Goal: Answer question/provide support: Share knowledge or assist other users

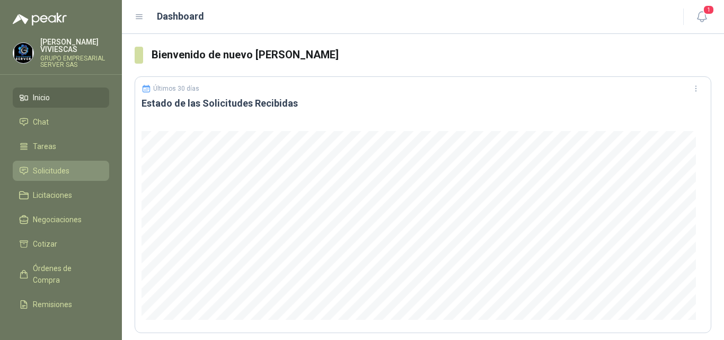
click at [50, 167] on span "Solicitudes" at bounding box center [51, 171] width 37 height 12
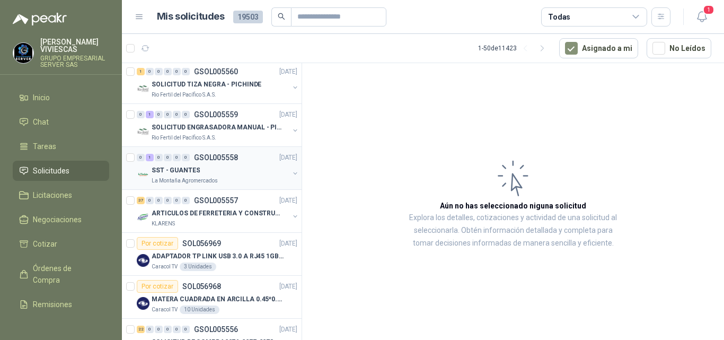
scroll to position [477, 0]
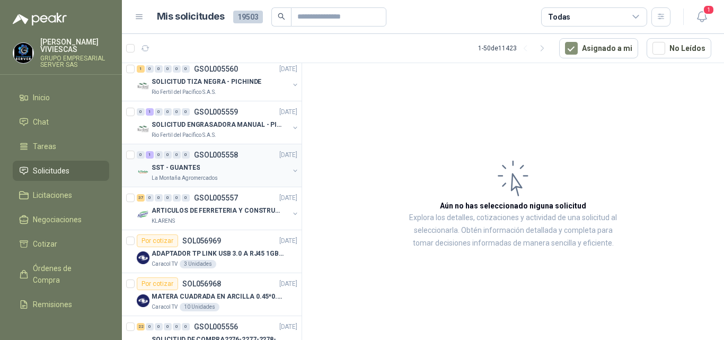
click at [178, 167] on p "SST - GUANTES" at bounding box center [176, 168] width 48 height 10
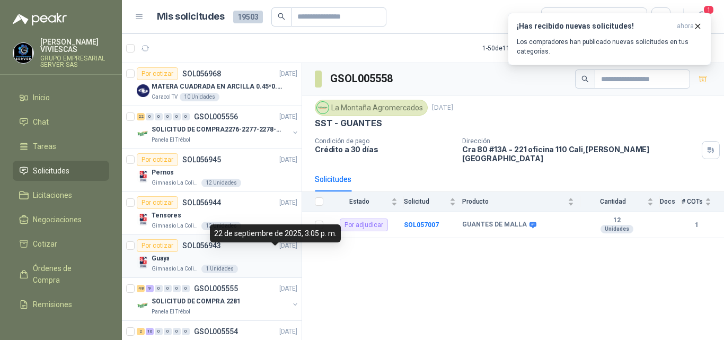
scroll to position [743, 0]
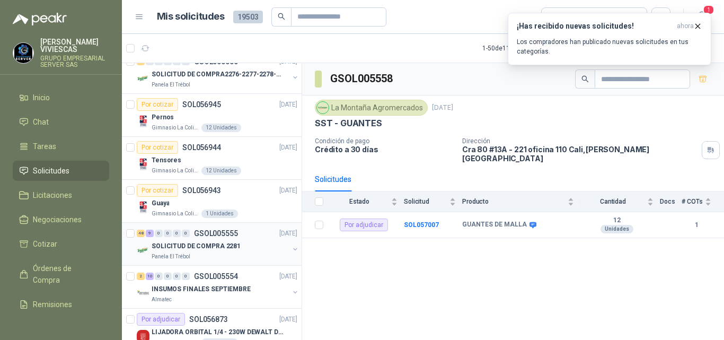
click at [187, 244] on p "SOLICITUD DE COMPRA 2281" at bounding box center [196, 246] width 89 height 10
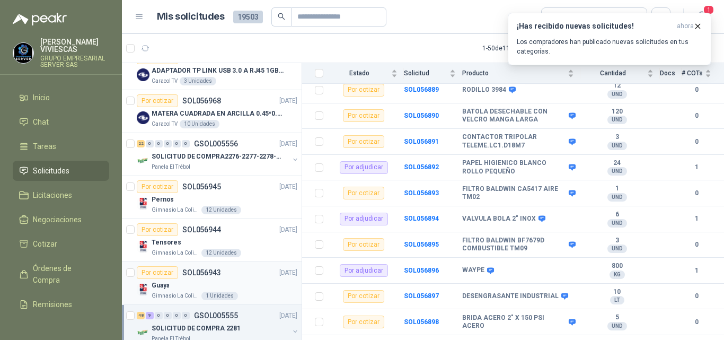
scroll to position [636, 0]
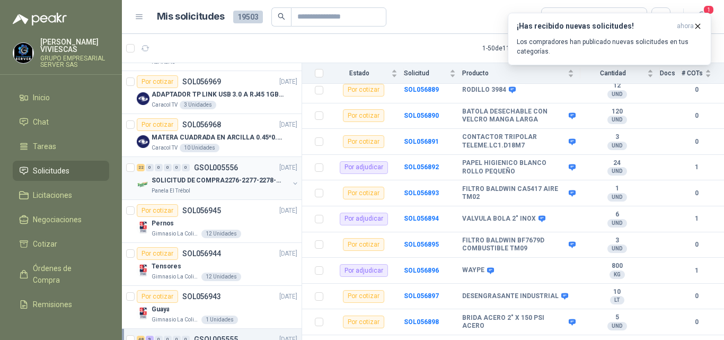
click at [232, 178] on p "SOLICITUD DE COMPRA2276-2277-2278-2284-2285-" at bounding box center [218, 181] width 132 height 10
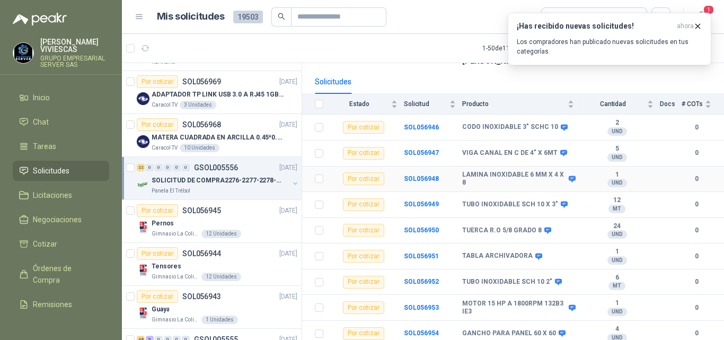
scroll to position [106, 0]
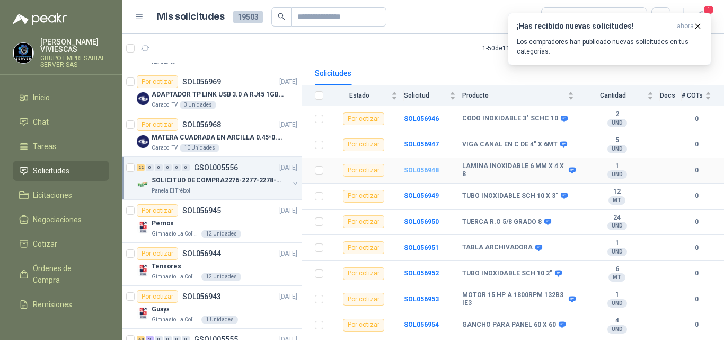
click at [418, 167] on b "SOL056948" at bounding box center [421, 170] width 35 height 7
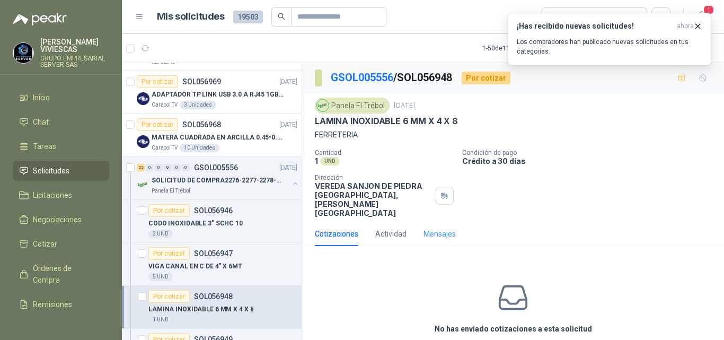
scroll to position [28, 0]
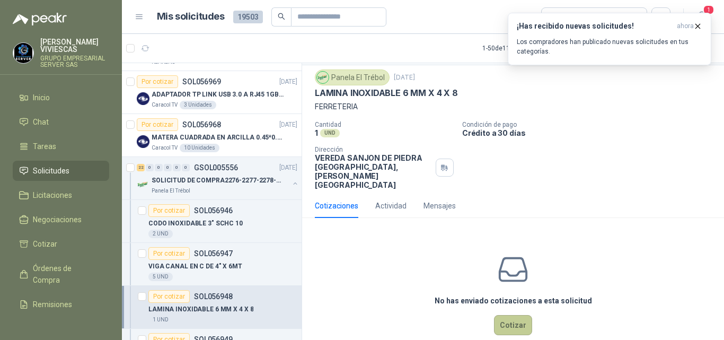
click at [500, 315] on button "Cotizar" at bounding box center [513, 325] width 38 height 20
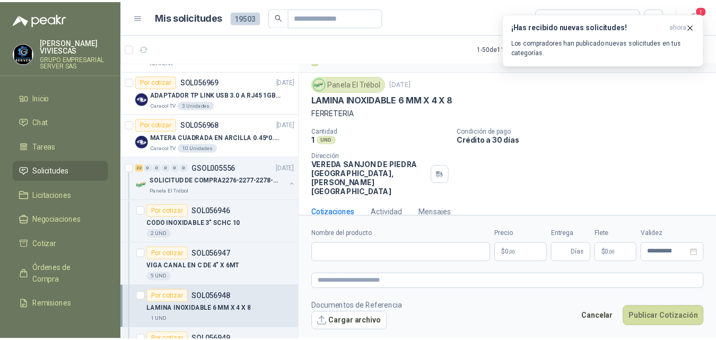
scroll to position [21, 0]
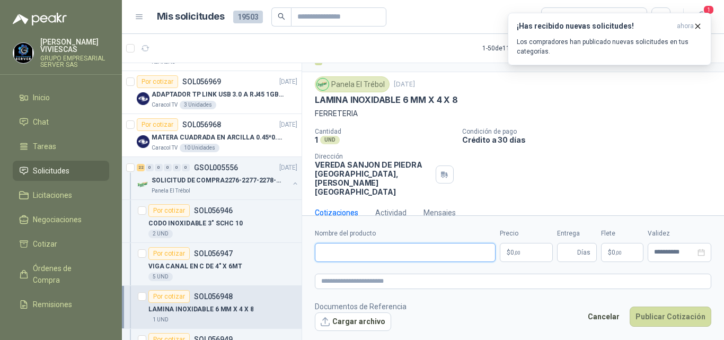
drag, startPoint x: 336, startPoint y: 247, endPoint x: 341, endPoint y: 250, distance: 6.0
click at [339, 250] on input "Nombre del producto" at bounding box center [405, 252] width 181 height 19
type input "*"
type input "**********"
click at [516, 252] on body "[PERSON_NAME] GRUPO EMPRESARIAL SERVER SAS Inicio Chat Tareas Solicitudes Licit…" at bounding box center [362, 170] width 724 height 340
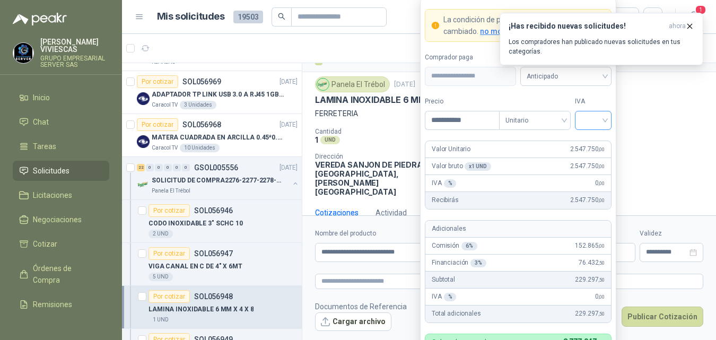
type input "**********"
click at [589, 118] on input "search" at bounding box center [593, 119] width 24 height 16
click at [591, 142] on div "19%" at bounding box center [593, 143] width 20 height 12
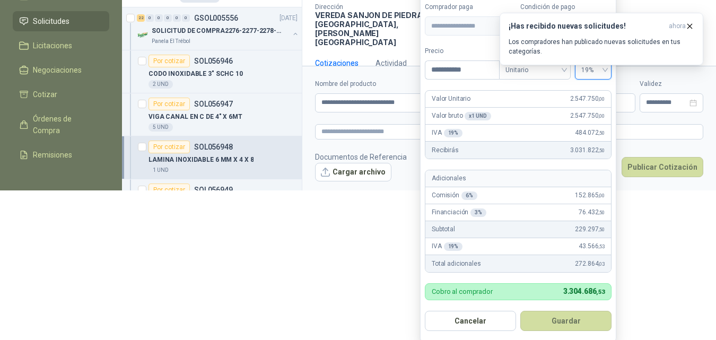
scroll to position [152, 0]
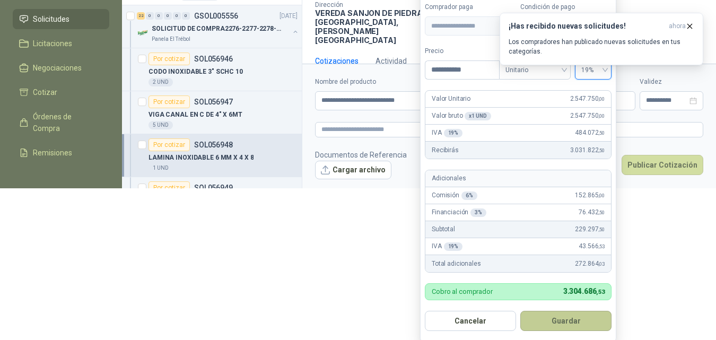
click at [574, 319] on button "Guardar" at bounding box center [565, 321] width 91 height 20
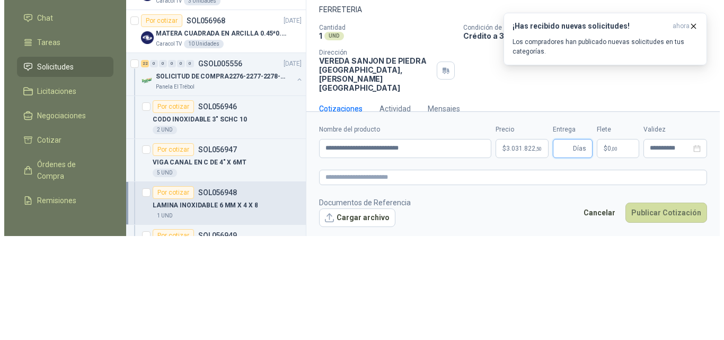
scroll to position [0, 0]
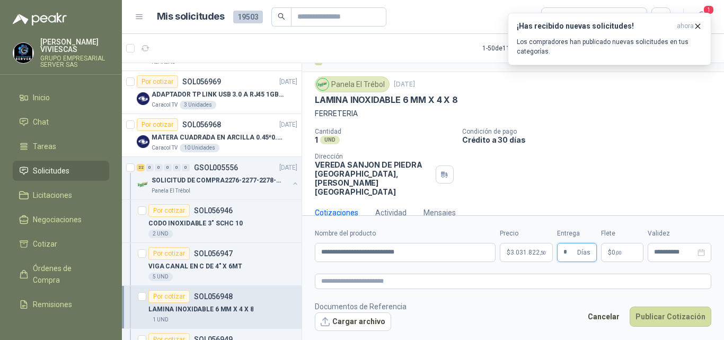
type input "*"
click at [612, 248] on p "$ 0 ,00" at bounding box center [622, 252] width 42 height 19
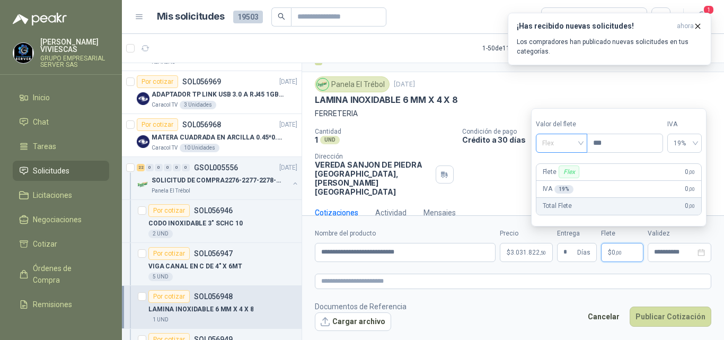
click at [549, 143] on span "Flex" at bounding box center [562, 143] width 39 height 16
click at [559, 179] on div "Incluido" at bounding box center [563, 183] width 37 height 12
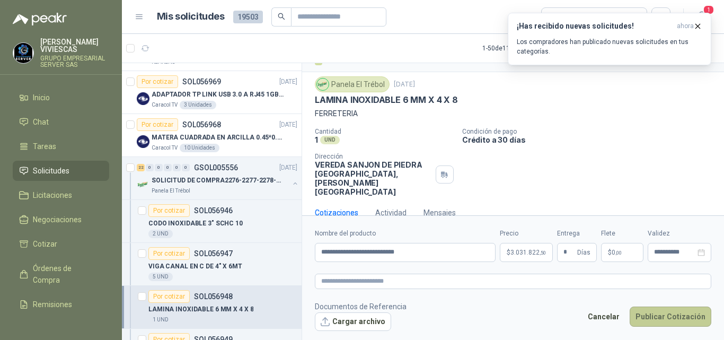
click at [661, 315] on button "Publicar Cotización" at bounding box center [671, 317] width 82 height 20
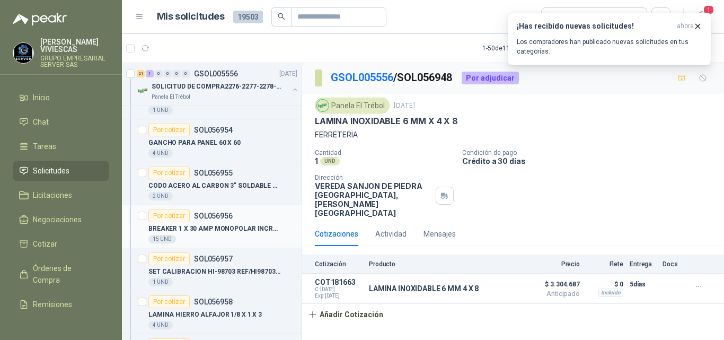
scroll to position [1114, 0]
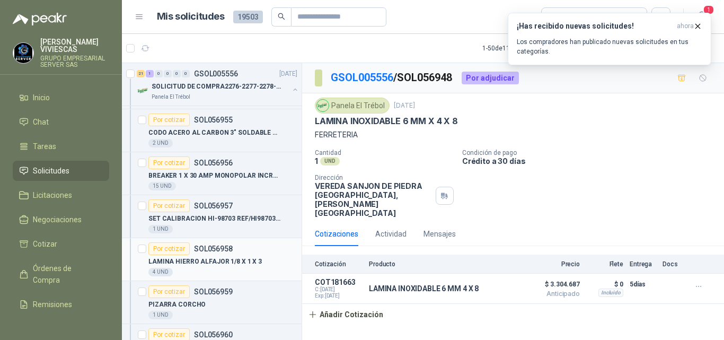
click at [193, 259] on p "LAMINA HIERRO ALFAJOR 1/8 X 1 X 3" at bounding box center [205, 262] width 113 height 10
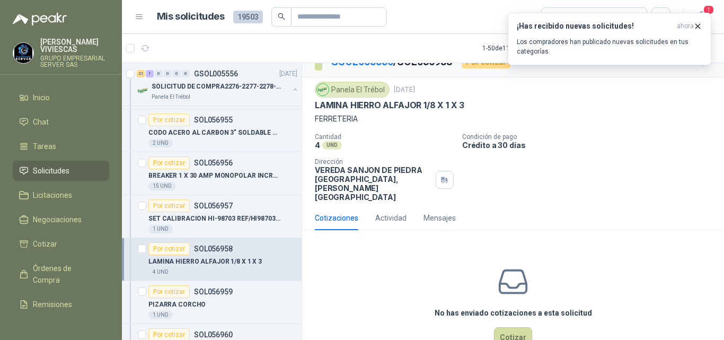
scroll to position [28, 0]
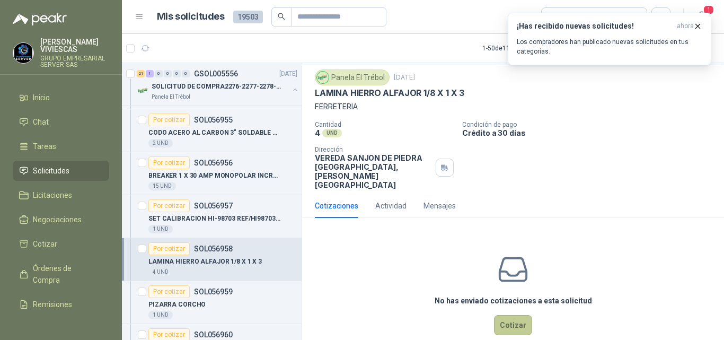
click at [500, 315] on button "Cotizar" at bounding box center [513, 325] width 38 height 20
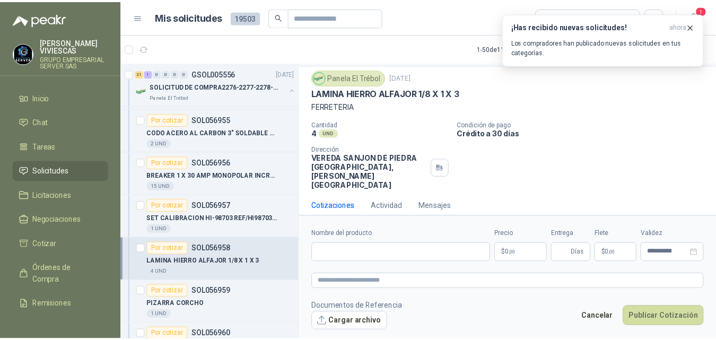
scroll to position [21, 0]
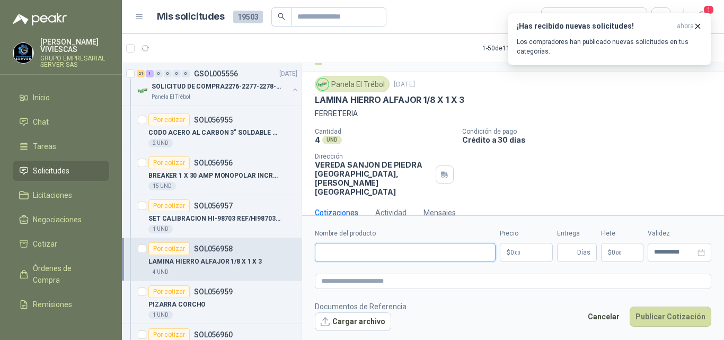
click at [340, 252] on input "Nombre del producto" at bounding box center [405, 252] width 181 height 19
type input "**********"
click at [519, 252] on body "[PERSON_NAME] GRUPO EMPRESARIAL SERVER SAS Inicio Chat Tareas Solicitudes Licit…" at bounding box center [362, 170] width 724 height 340
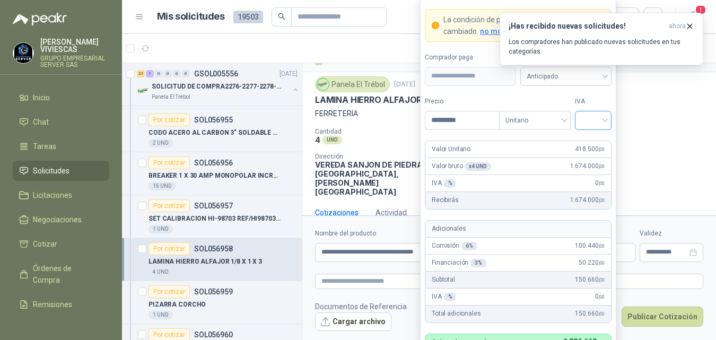
type input "*********"
click at [590, 120] on input "search" at bounding box center [593, 119] width 24 height 16
click at [587, 143] on div "19%" at bounding box center [593, 143] width 20 height 12
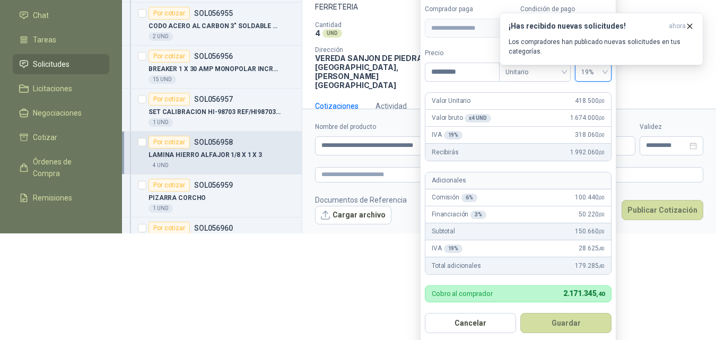
scroll to position [109, 0]
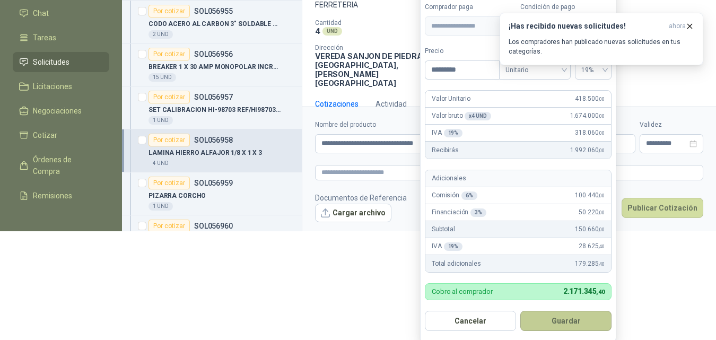
click at [571, 313] on button "Guardar" at bounding box center [565, 321] width 91 height 20
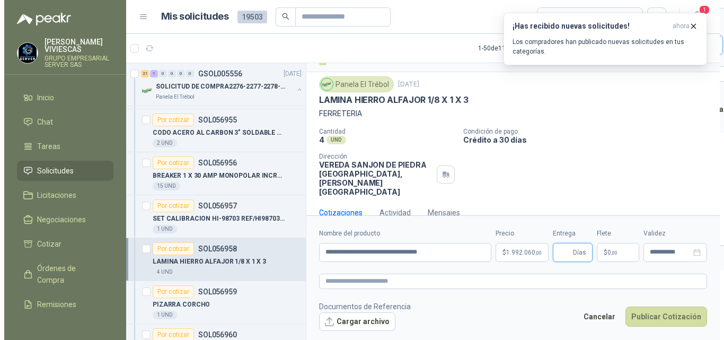
scroll to position [0, 0]
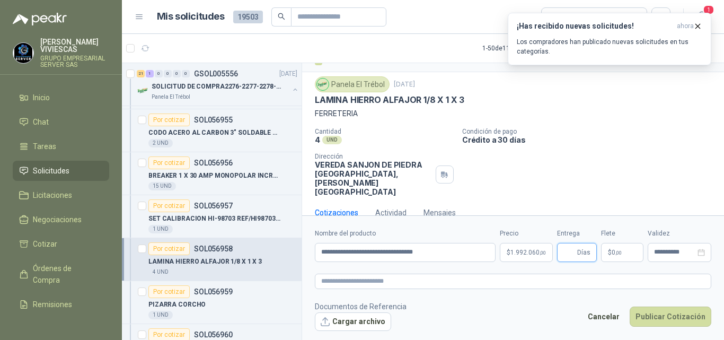
click at [570, 252] on input "Entrega" at bounding box center [570, 252] width 12 height 18
type input "*"
click at [613, 249] on span "0 ,00" at bounding box center [617, 252] width 10 height 6
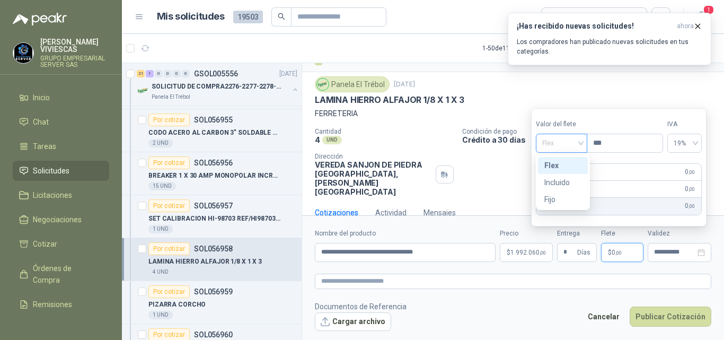
click at [546, 139] on span "Flex" at bounding box center [562, 143] width 39 height 16
click at [561, 181] on div "Incluido" at bounding box center [563, 183] width 37 height 12
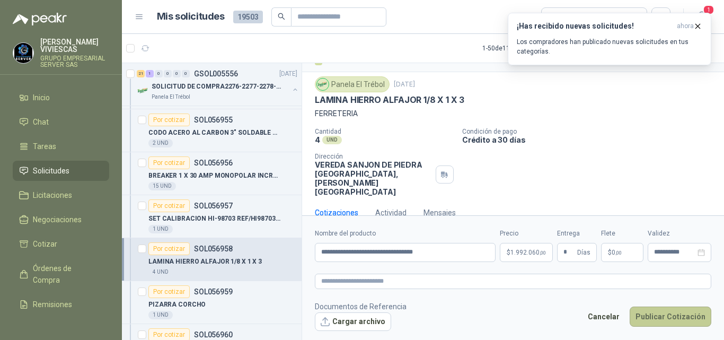
click at [652, 311] on button "Publicar Cotización" at bounding box center [671, 317] width 82 height 20
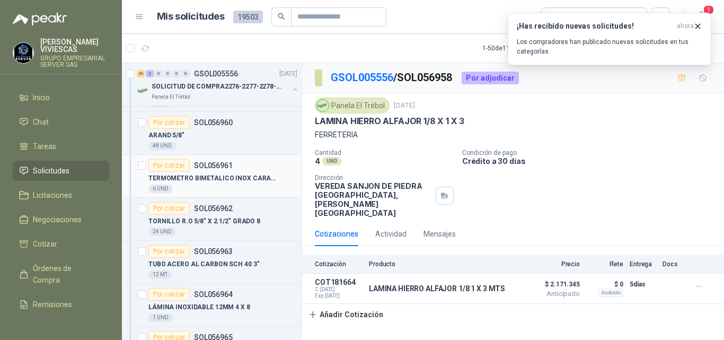
scroll to position [1379, 0]
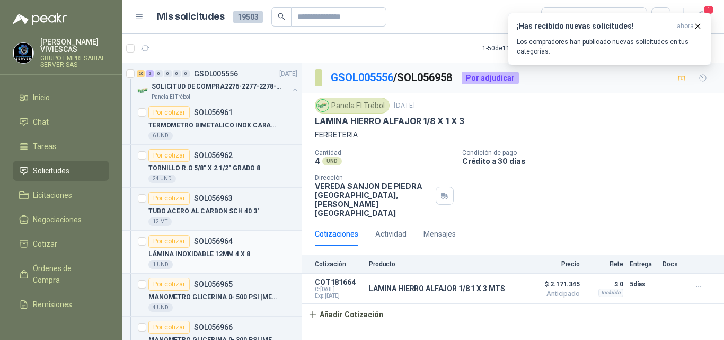
click at [219, 253] on p "LÁMINA INOXIDABLE 12MM 4 X 8" at bounding box center [200, 254] width 102 height 10
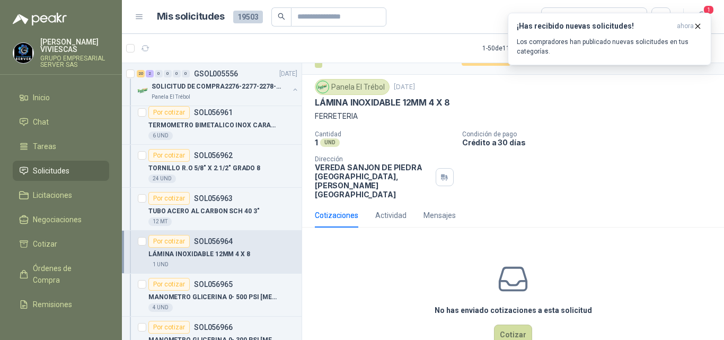
scroll to position [28, 0]
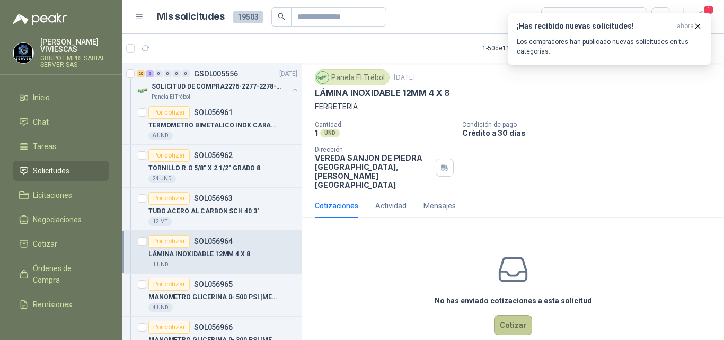
click at [508, 315] on button "Cotizar" at bounding box center [513, 325] width 38 height 20
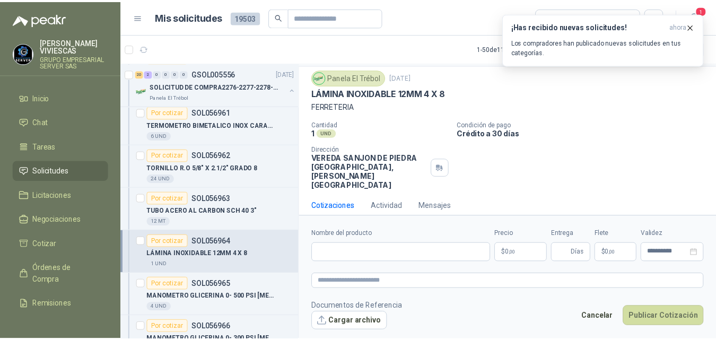
scroll to position [21, 0]
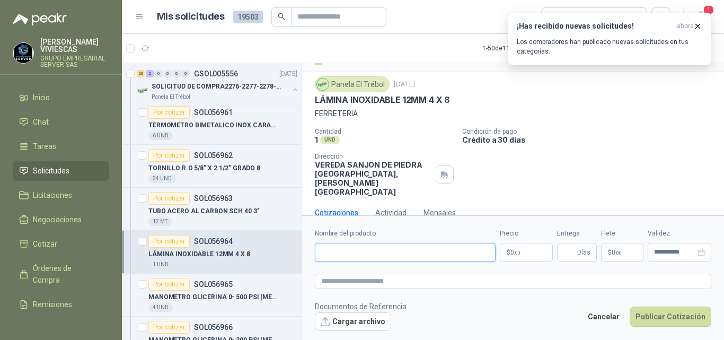
click at [331, 253] on input "Nombre del producto" at bounding box center [405, 252] width 181 height 19
type input "**********"
click at [528, 248] on body "[PERSON_NAME] GRUPO EMPRESARIAL SERVER SAS Inicio Chat Tareas Solicitudes Licit…" at bounding box center [362, 170] width 724 height 340
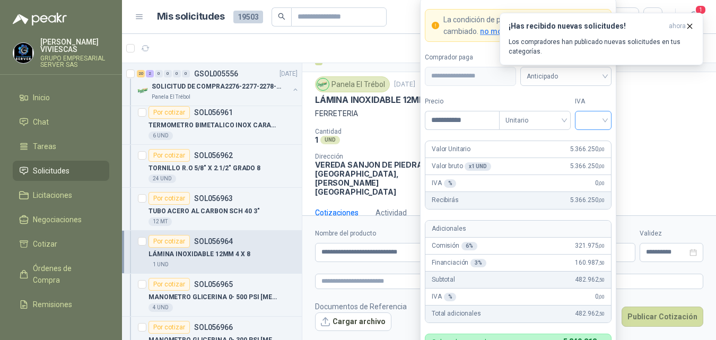
type input "**********"
click at [597, 116] on input "search" at bounding box center [593, 119] width 24 height 16
click at [590, 138] on div "19%" at bounding box center [593, 143] width 20 height 12
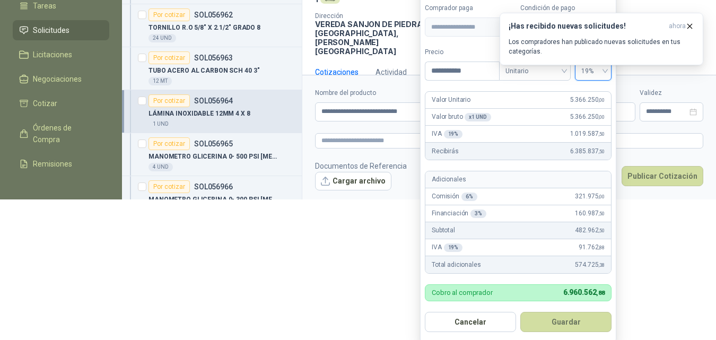
scroll to position [186, 0]
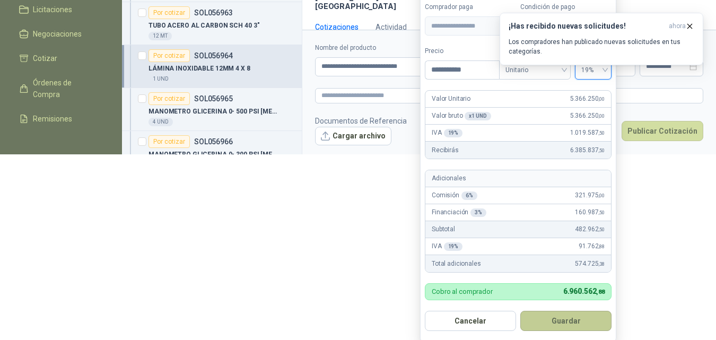
click at [565, 318] on button "Guardar" at bounding box center [565, 321] width 91 height 20
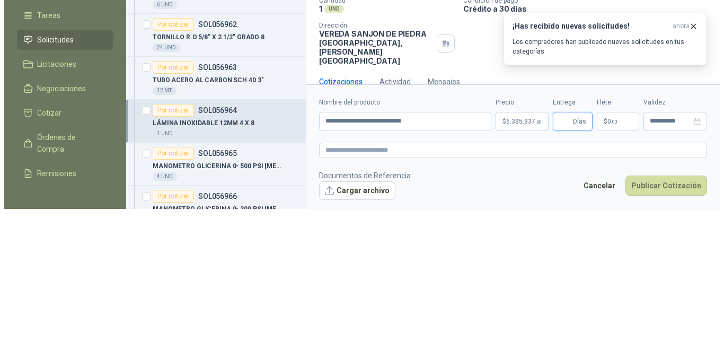
scroll to position [0, 0]
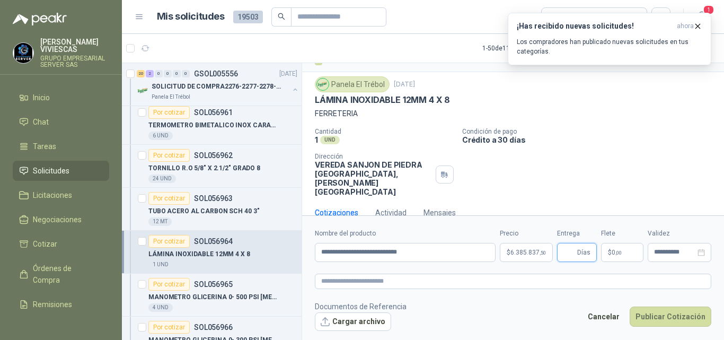
click at [565, 253] on input "Entrega" at bounding box center [570, 252] width 12 height 18
type input "*"
click at [611, 252] on span "$" at bounding box center [610, 252] width 4 height 6
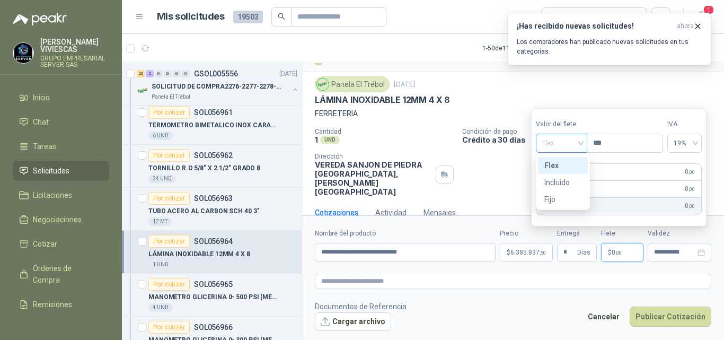
click at [553, 145] on span "Flex" at bounding box center [562, 143] width 39 height 16
click at [555, 180] on div "Incluido" at bounding box center [563, 183] width 37 height 12
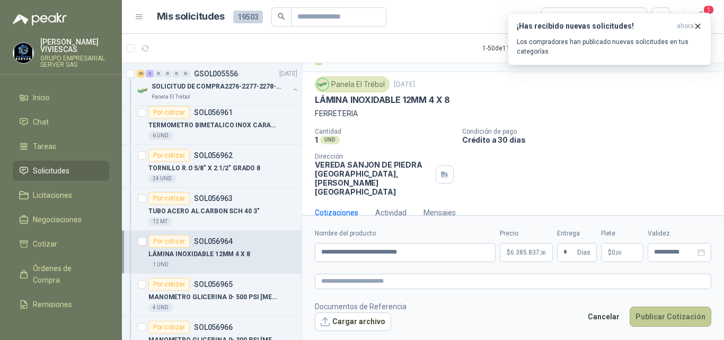
click at [662, 316] on button "Publicar Cotización" at bounding box center [671, 317] width 82 height 20
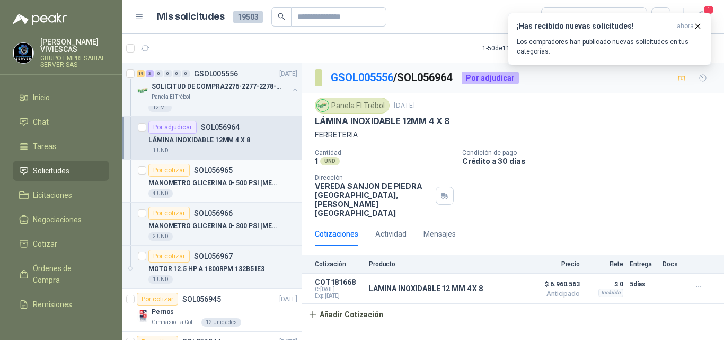
scroll to position [1538, 0]
